Goal: Check status: Check status

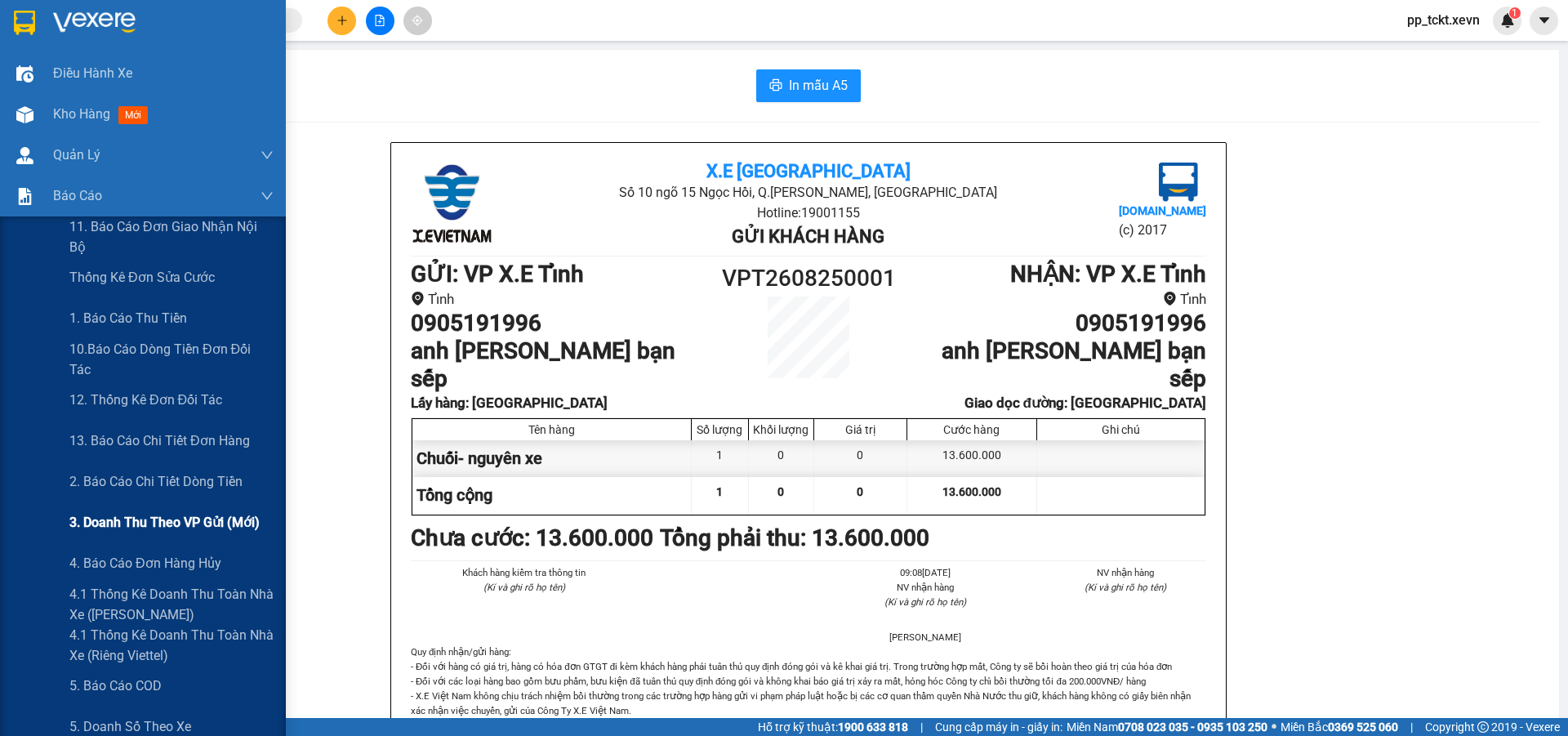
click at [114, 522] on span "3. Doanh Thu theo VP Gửi (mới)" at bounding box center [164, 521] width 190 height 20
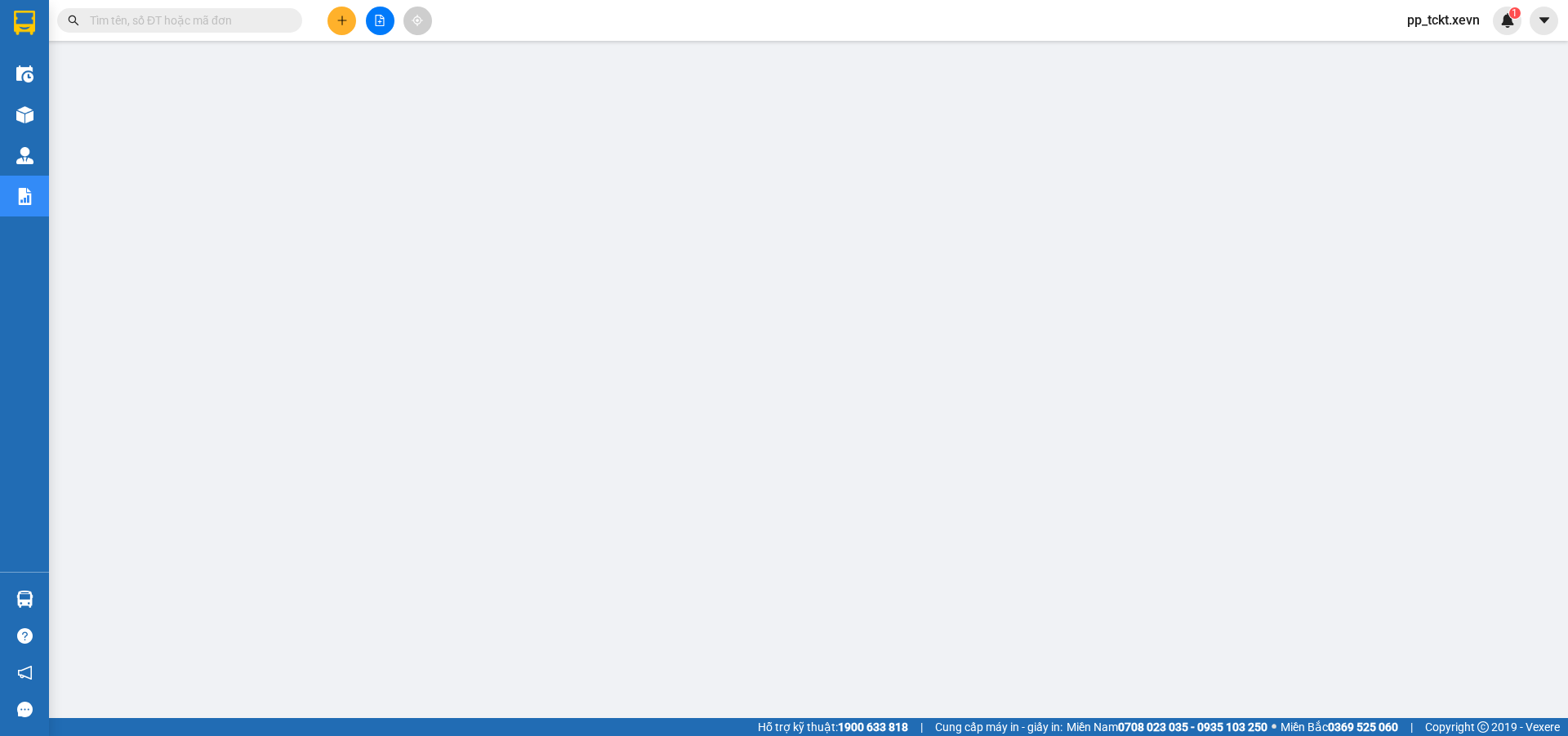
click at [171, 17] on input "text" at bounding box center [186, 20] width 193 height 18
paste input "VPT0410250006"
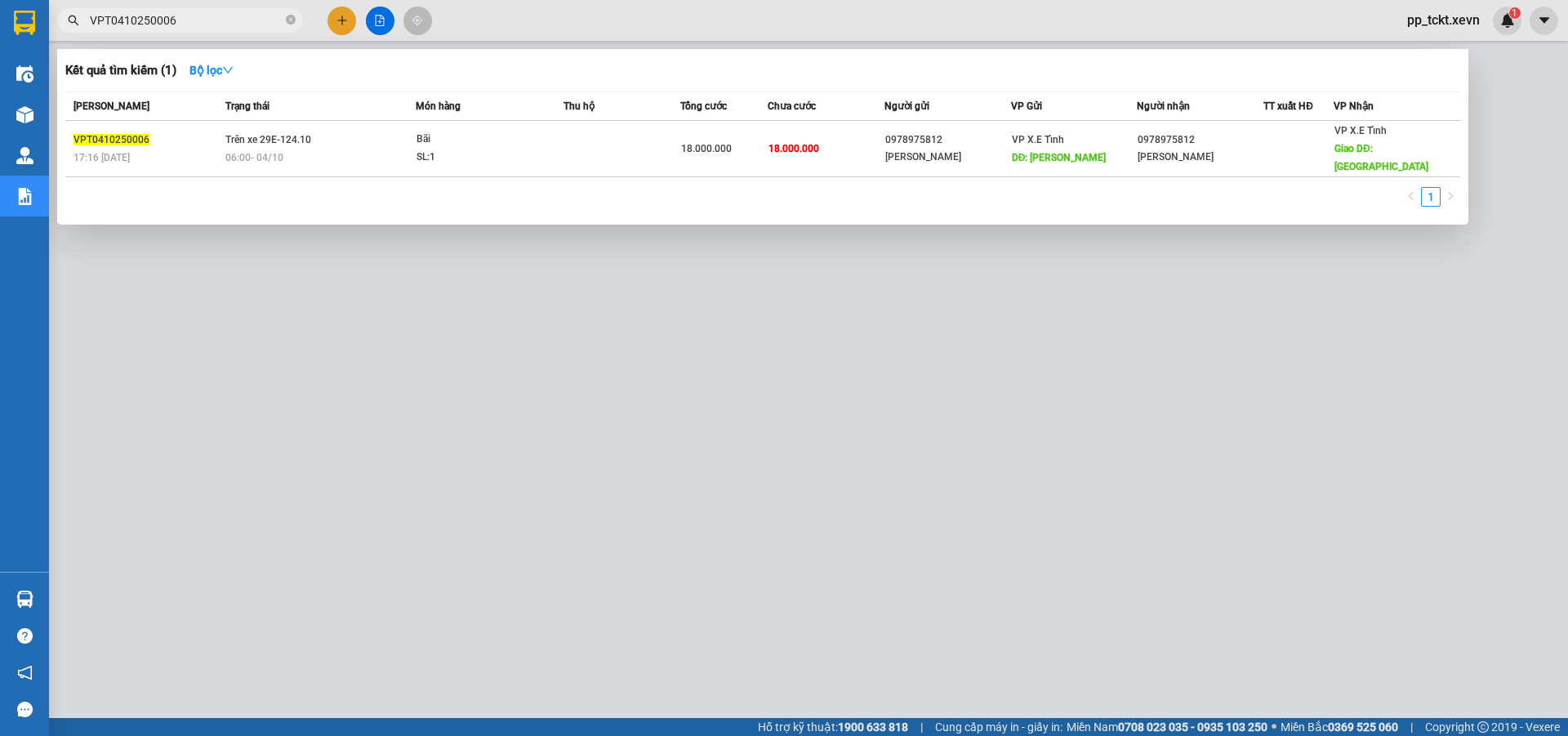
type input "VPT0410250006"
click at [291, 17] on icon "close-circle" at bounding box center [290, 19] width 10 height 10
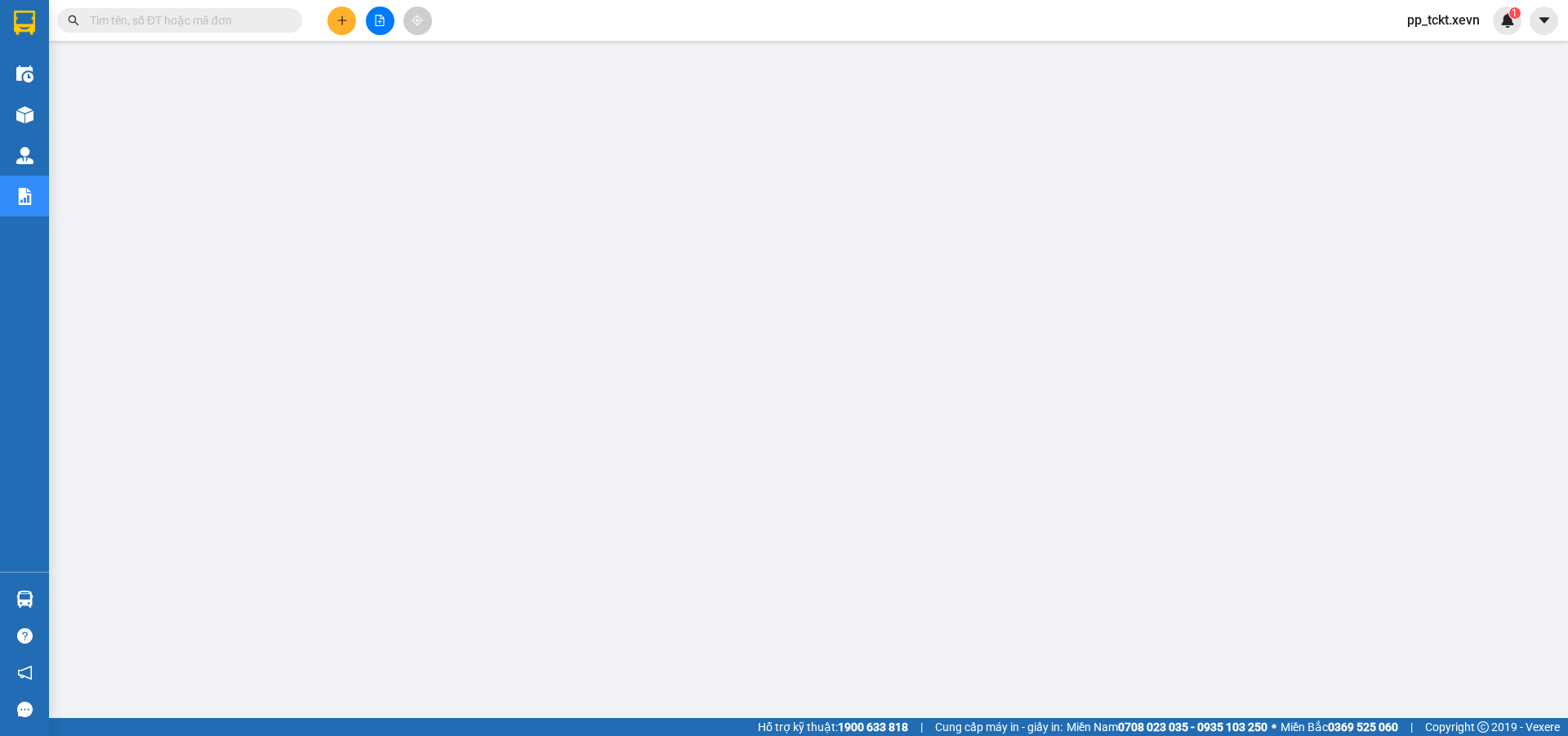
paste input "VPT0410250002"
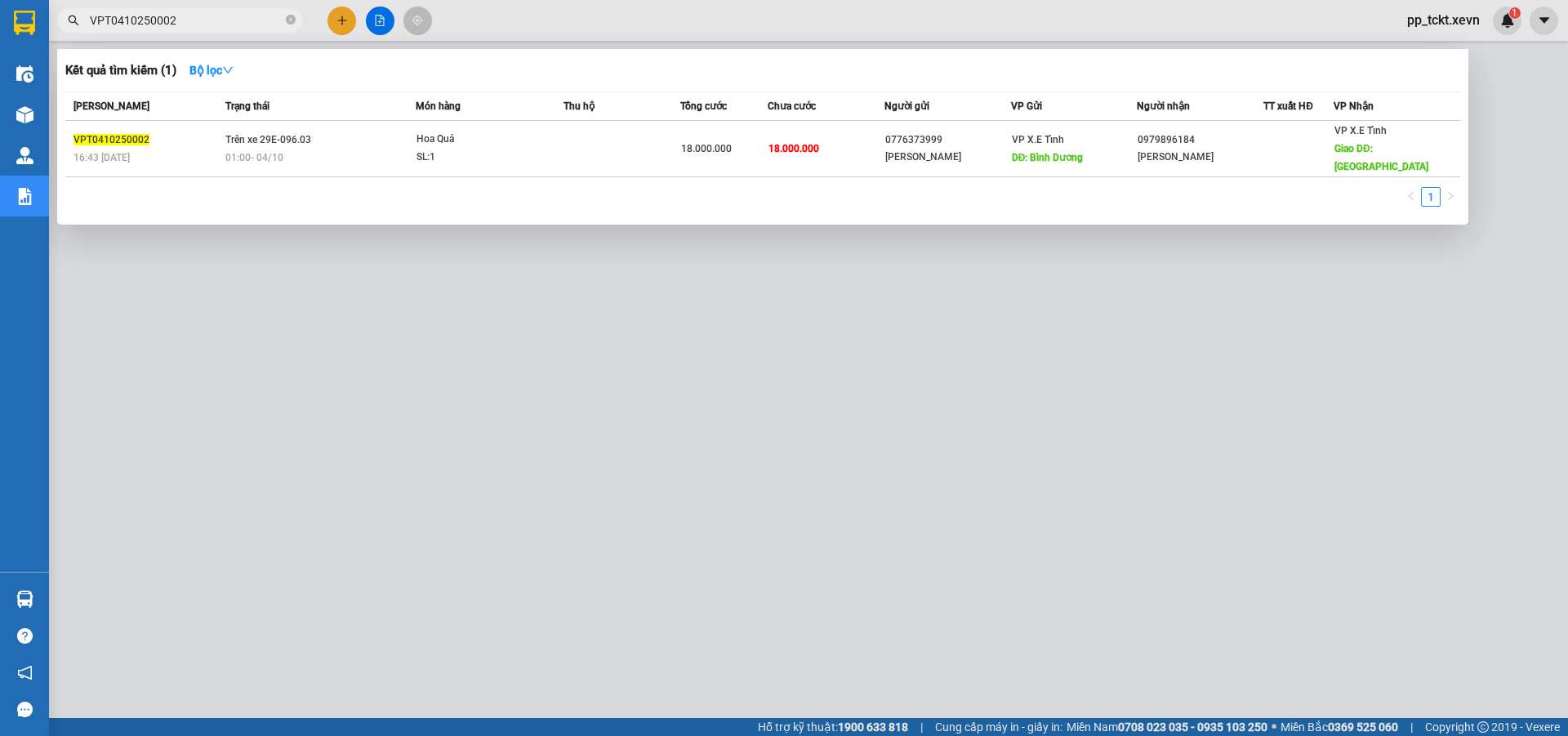
type input "VPT0410250002"
click at [289, 16] on icon "close-circle" at bounding box center [290, 19] width 10 height 10
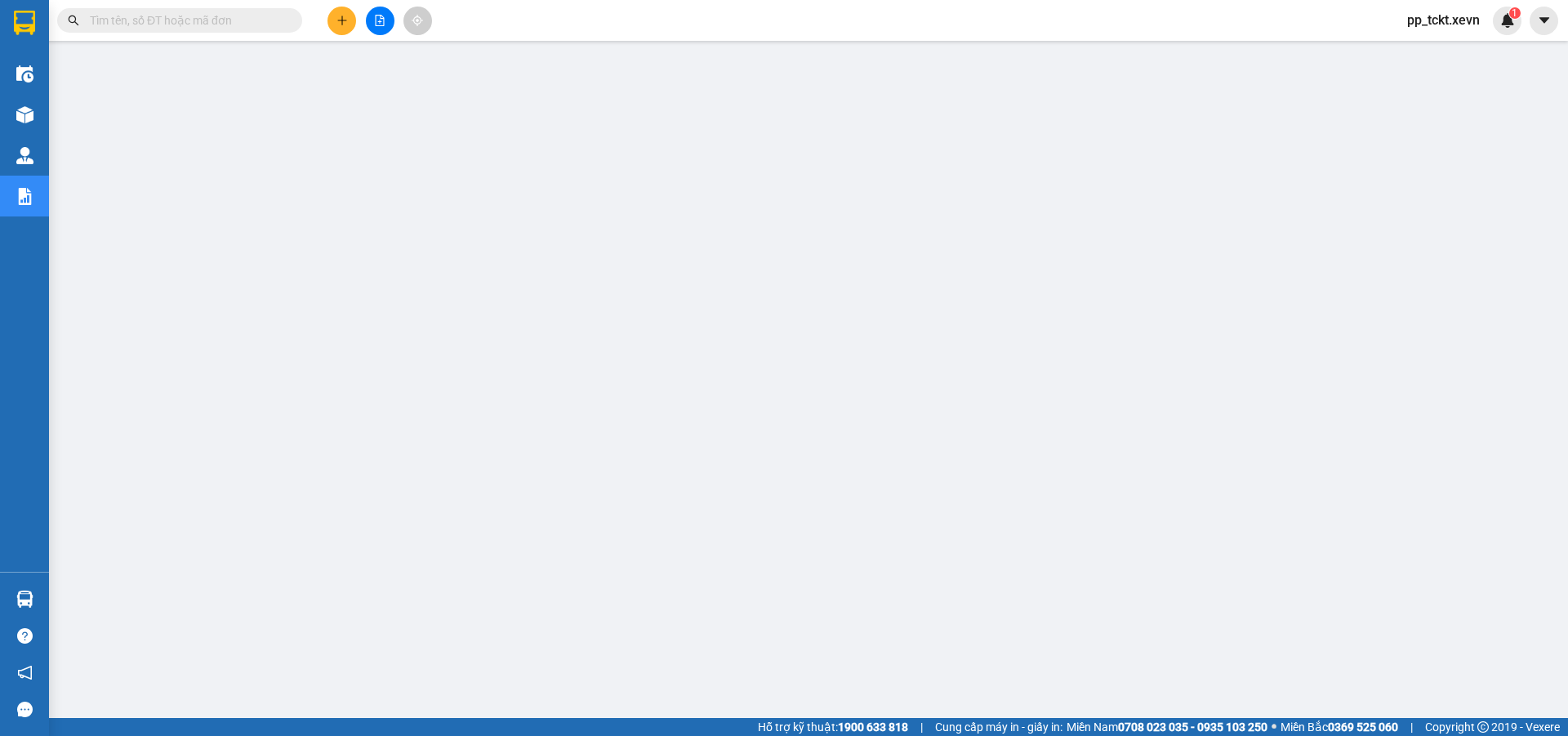
click at [236, 27] on input "text" at bounding box center [186, 20] width 193 height 18
paste input "VPT0410250004"
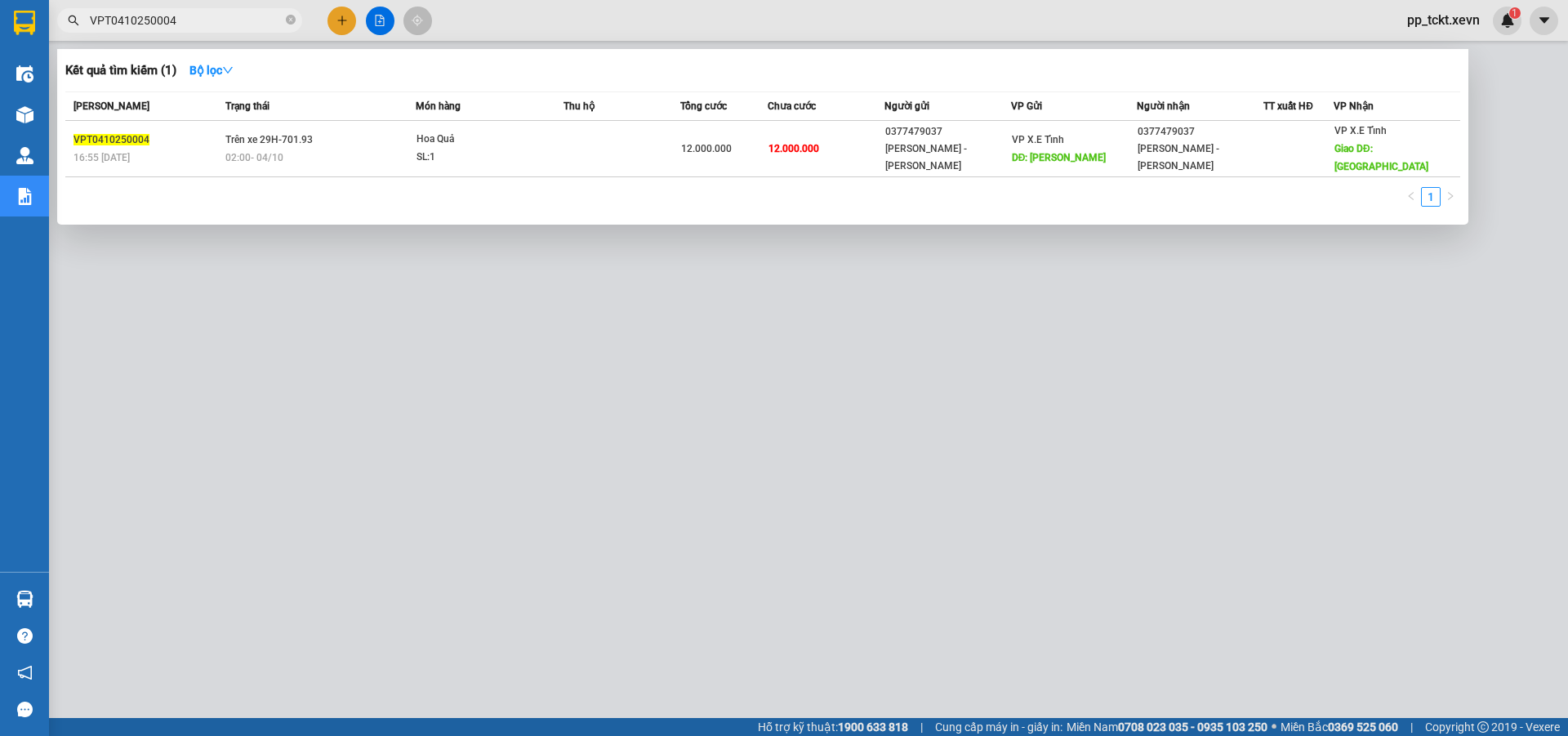
type input "VPT0410250004"
